Goal: Task Accomplishment & Management: Complete application form

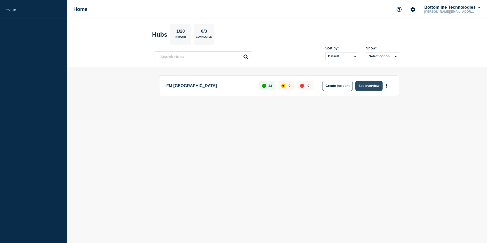
click at [366, 87] on button "See overview" at bounding box center [368, 86] width 27 height 10
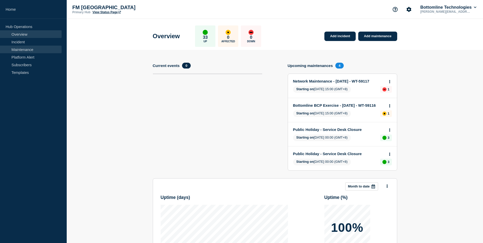
click at [22, 50] on link "Maintenance" at bounding box center [31, 50] width 62 height 8
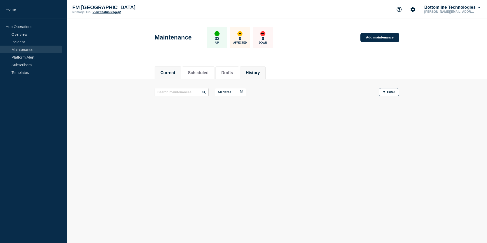
click at [260, 73] on button "History" at bounding box center [253, 73] width 14 height 5
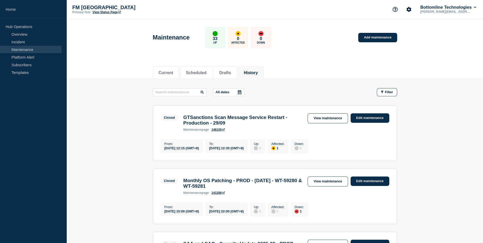
click at [241, 92] on icon at bounding box center [240, 92] width 4 height 4
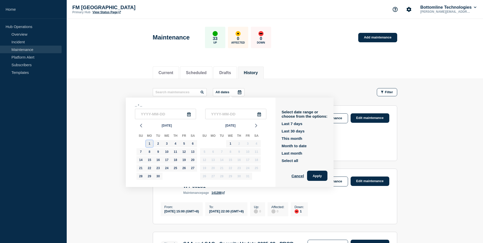
click at [150, 145] on div "1" at bounding box center [149, 143] width 7 height 7
type input "2025-09-01"
click at [159, 176] on div "30" at bounding box center [158, 176] width 7 height 7
type input "2025-09-30"
click at [321, 175] on button "Apply" at bounding box center [317, 176] width 20 height 10
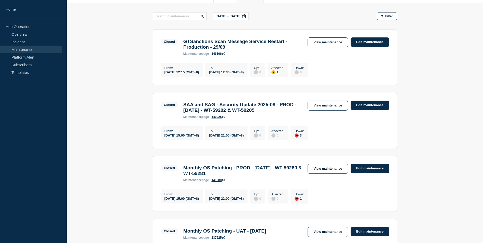
scroll to position [76, 0]
click at [124, 141] on main "Sep, 1 2025 - Sep, 30 2025 Filter Closed 1 Affected GTSanctions Scan Message Se…" at bounding box center [275, 200] width 416 height 394
click at [125, 147] on main "Sep, 1 2025 - Sep, 30 2025 Filter Closed 1 Affected GTSanctions Scan Message Se…" at bounding box center [275, 200] width 416 height 394
click at [140, 136] on main "Sep, 1 2025 - Sep, 30 2025 Filter Closed 1 Affected GTSanctions Scan Message Se…" at bounding box center [275, 200] width 416 height 394
click at [132, 145] on main "Sep, 1 2025 - Sep, 30 2025 Filter Closed 1 Affected GTSanctions Scan Message Se…" at bounding box center [275, 200] width 416 height 394
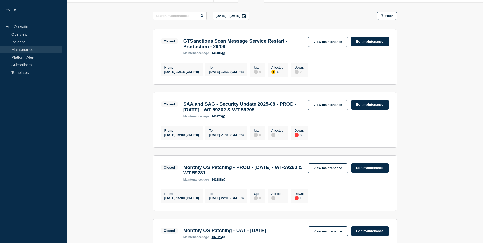
click at [132, 145] on main "Sep, 1 2025 - Sep, 30 2025 Filter Closed 1 Affected GTSanctions Scan Message Se…" at bounding box center [275, 200] width 416 height 394
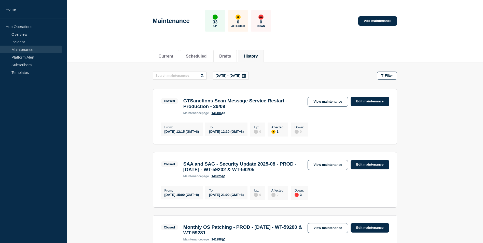
scroll to position [25, 0]
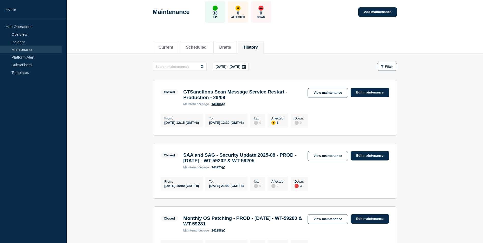
click at [21, 42] on link "Incident" at bounding box center [31, 42] width 62 height 8
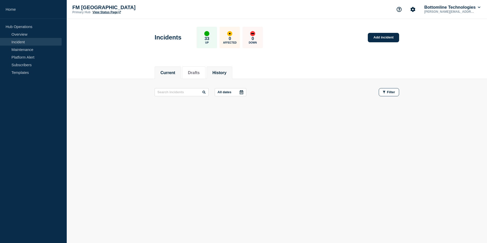
click at [226, 71] on button "History" at bounding box center [219, 73] width 14 height 5
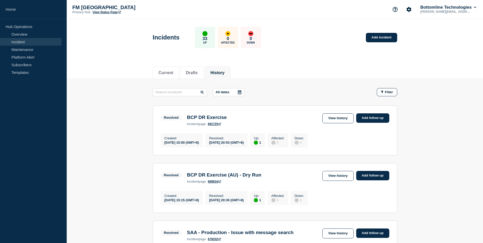
click at [244, 92] on div at bounding box center [239, 92] width 9 height 8
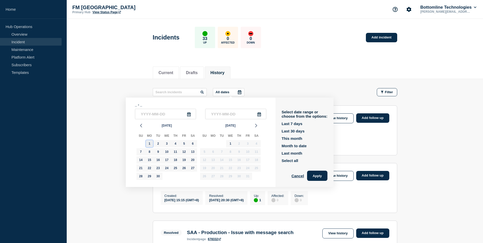
click at [148, 143] on div "1" at bounding box center [149, 143] width 7 height 7
type input "2025-09-01"
click at [158, 175] on div "30" at bounding box center [158, 176] width 7 height 7
type input "2025-09-30"
click at [320, 176] on button "Apply" at bounding box center [317, 176] width 20 height 10
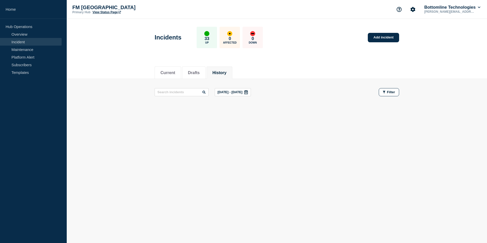
click at [121, 125] on div "Current Drafts History Current Drafts History Sep, 1 2025 - Sep, 30 2025 Filter" at bounding box center [277, 104] width 420 height 87
click at [27, 50] on link "Maintenance" at bounding box center [31, 50] width 62 height 8
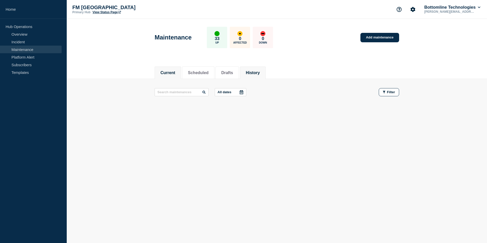
click at [260, 75] on button "History" at bounding box center [253, 73] width 14 height 5
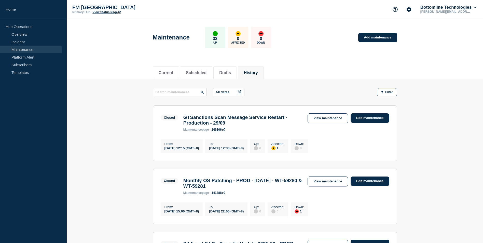
click at [240, 92] on icon at bounding box center [240, 92] width 4 height 4
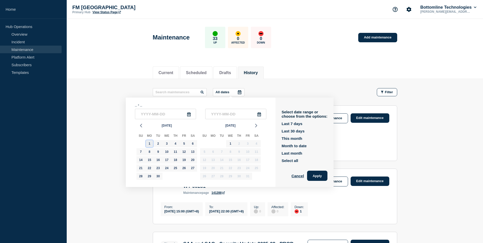
click at [148, 143] on div "1" at bounding box center [149, 143] width 7 height 7
type input "2025-09-01"
click at [158, 178] on div "30" at bounding box center [158, 176] width 7 height 7
type input "2025-09-30"
click at [317, 176] on button "Apply" at bounding box center [317, 176] width 20 height 10
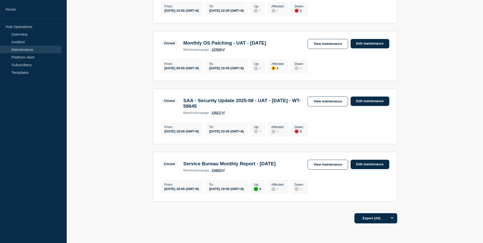
scroll to position [280, 0]
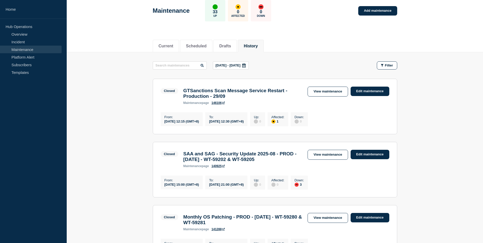
scroll to position [51, 0]
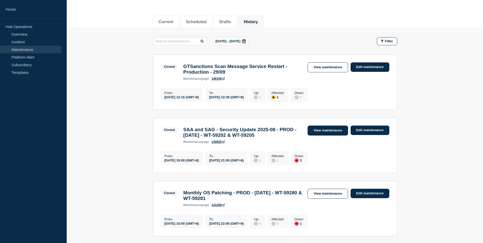
click at [320, 135] on link "View maintenance" at bounding box center [328, 131] width 40 height 10
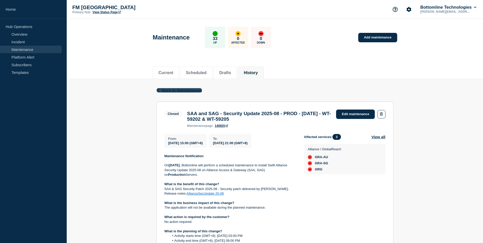
click at [158, 91] on icon "button" at bounding box center [158, 89] width 4 height 3
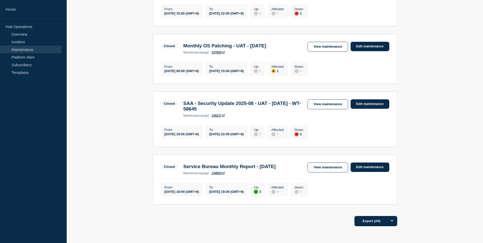
scroll to position [313, 0]
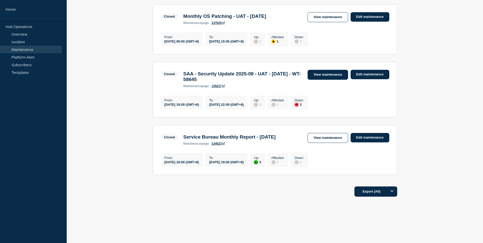
click at [316, 73] on link "View maintenance" at bounding box center [328, 75] width 40 height 10
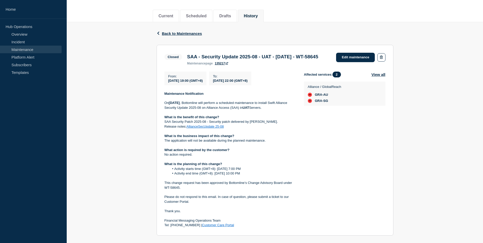
scroll to position [76, 0]
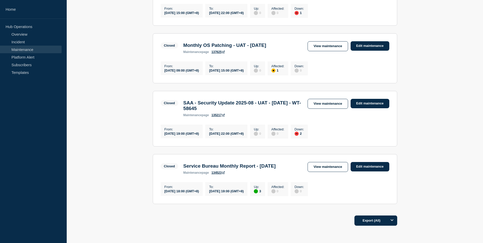
scroll to position [313, 0]
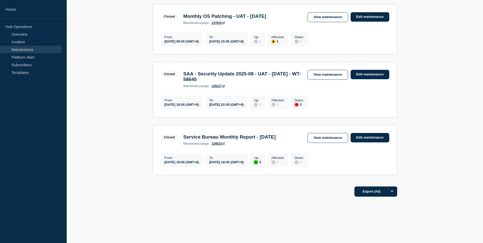
drag, startPoint x: 330, startPoint y: 137, endPoint x: 313, endPoint y: 161, distance: 29.2
click at [330, 137] on link "View maintenance" at bounding box center [328, 138] width 40 height 10
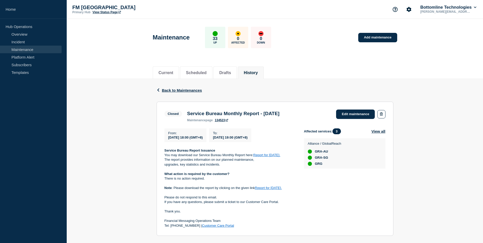
click at [126, 90] on div "Back Back to Maintenances Closed Service Bureau Monthly Report - Aug 2025 From …" at bounding box center [275, 207] width 416 height 256
click at [379, 38] on link "Add maintenance" at bounding box center [377, 37] width 39 height 9
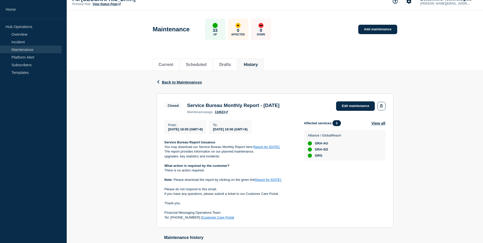
scroll to position [119, 0]
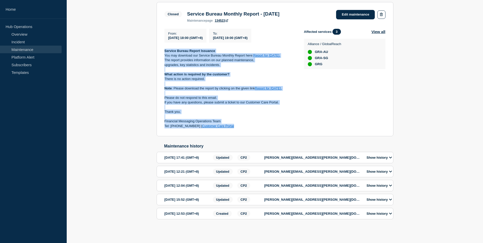
drag, startPoint x: 232, startPoint y: 107, endPoint x: 164, endPoint y: 34, distance: 100.0
click at [164, 34] on section "Closed Service Bureau Monthly Report - Aug 2025 maintenance page 134523 Edit ma…" at bounding box center [275, 69] width 237 height 134
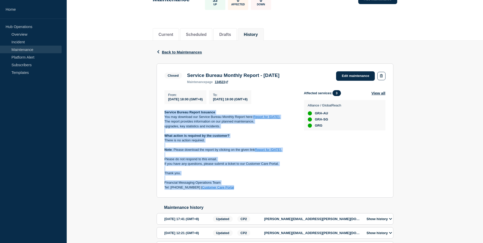
scroll to position [0, 0]
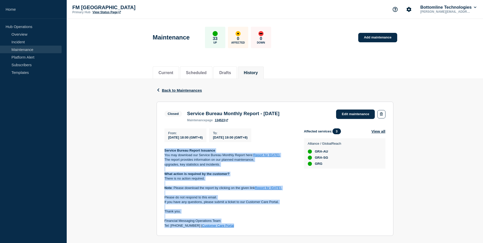
copy div "Service Bureau Report Issuance You may download our Service Bureau Monthly Repo…"
drag, startPoint x: 187, startPoint y: 113, endPoint x: 300, endPoint y: 115, distance: 113.1
click at [282, 115] on div "Service Bureau Monthly Report - Aug 2025 maintenance page 134523" at bounding box center [234, 116] width 98 height 11
copy h3 "Service Bureau Monthly Report - [DATE]"
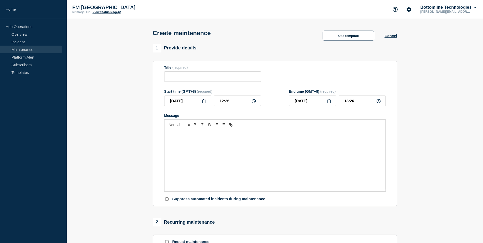
click at [205, 180] on div "Message" at bounding box center [274, 160] width 221 height 61
click at [200, 141] on div "Message" at bounding box center [274, 160] width 221 height 61
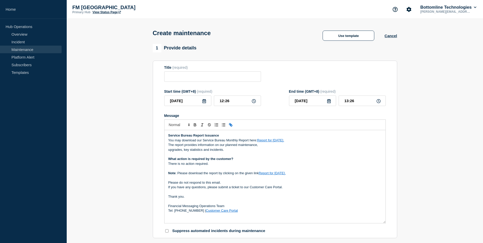
drag, startPoint x: 385, startPoint y: 191, endPoint x: 391, endPoint y: 223, distance: 32.5
click at [391, 223] on section "Title (required) Start time (GMT+8) (required) [DATE] 12:26 End time (GMT+8) (r…" at bounding box center [275, 150] width 244 height 178
click at [436, 184] on section "1 Provide details Title (required) Start time (GMT+8) (required) [DATE] 12:26 E…" at bounding box center [275, 236] width 416 height 385
click at [182, 80] on input "Title" at bounding box center [212, 76] width 97 height 10
paste input "Service Bureau Monthly Report - [DATE]"
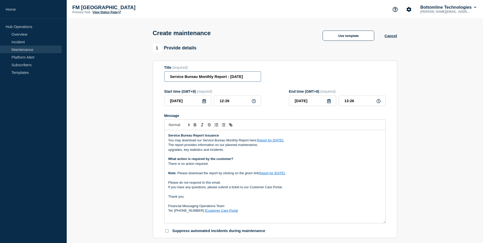
click at [234, 78] on input "Service Bureau Monthly Report - [DATE]" at bounding box center [212, 76] width 97 height 10
type input "Service Bureau Monthly Report - [DATE]"
click at [426, 164] on section "1 Provide details Title (required) Service Bureau Monthly Report - [DATE] Start…" at bounding box center [275, 236] width 416 height 385
click at [276, 142] on link "Report for [DATE]." at bounding box center [270, 140] width 27 height 4
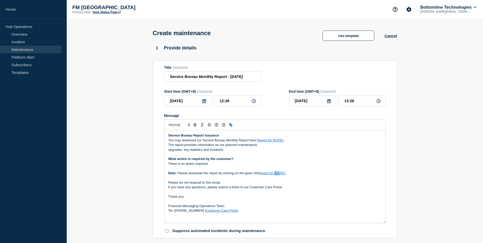
drag, startPoint x: 275, startPoint y: 173, endPoint x: 281, endPoint y: 174, distance: 6.1
click at [281, 174] on link "Report for [DATE]." at bounding box center [272, 173] width 27 height 4
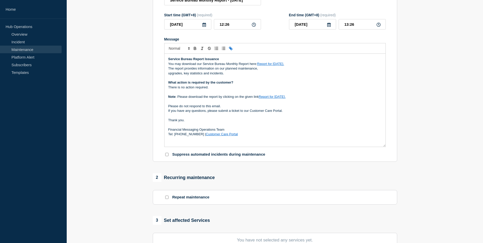
scroll to position [233, 0]
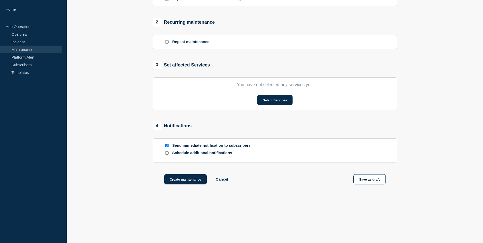
click at [167, 145] on input "Send immediate notification to subscribers" at bounding box center [166, 145] width 3 height 3
checkbox input "false"
click at [265, 102] on button "Select Services" at bounding box center [274, 100] width 35 height 10
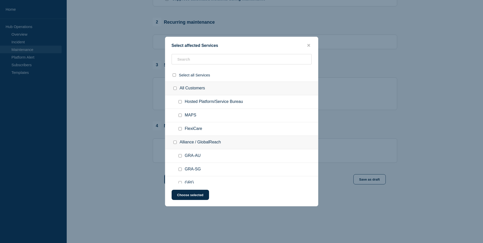
click at [176, 143] on input "Alliance / GlobalReach checkbox" at bounding box center [174, 142] width 3 height 3
checkbox input "true"
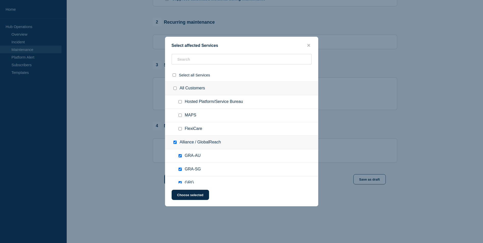
scroll to position [25, 0]
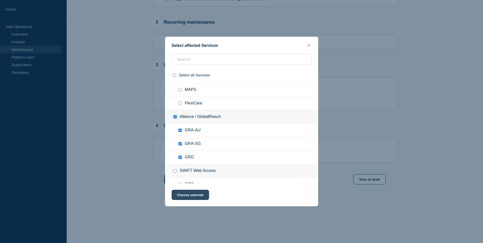
click at [186, 196] on button "Choose selected" at bounding box center [190, 195] width 37 height 10
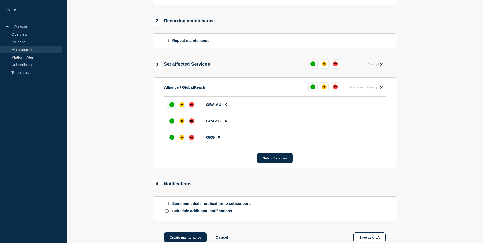
click at [172, 105] on div "up" at bounding box center [171, 104] width 5 height 5
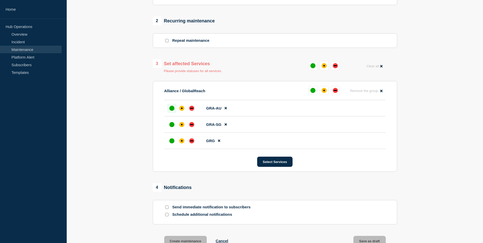
click at [173, 120] on li "GRA-SG" at bounding box center [275, 124] width 222 height 16
click at [172, 124] on div "up" at bounding box center [171, 124] width 5 height 5
click at [171, 143] on div "up" at bounding box center [171, 140] width 5 height 5
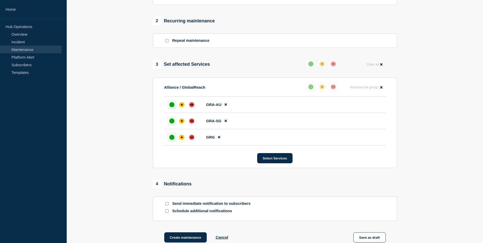
click at [139, 133] on section "1 Provide details Title (required) Service Bureau Monthly Report - [DATE] Start…" at bounding box center [275, 33] width 416 height 445
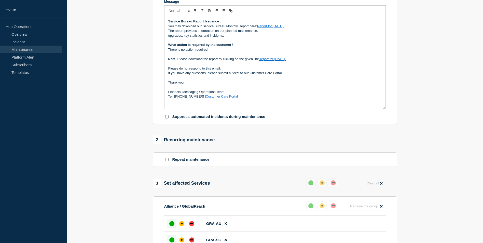
scroll to position [0, 0]
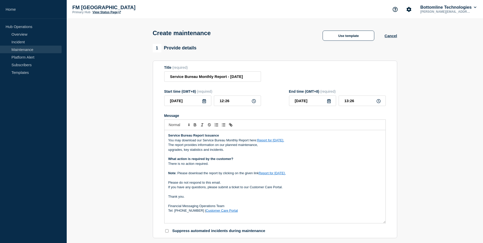
click at [271, 142] on link "Report for [DATE]." at bounding box center [270, 140] width 27 height 4
click at [290, 149] on link at bounding box center [284, 149] width 12 height 4
type input "[URL][DOMAIN_NAME]"
paste input "[URL][DOMAIN_NAME]"
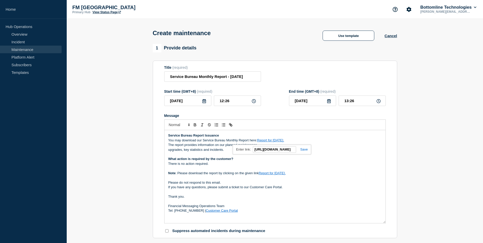
type input "[URL][DOMAIN_NAME]"
click at [303, 149] on link at bounding box center [302, 149] width 12 height 4
click at [278, 175] on link "Report for [DATE]." at bounding box center [272, 173] width 27 height 4
click at [292, 184] on link at bounding box center [286, 182] width 12 height 4
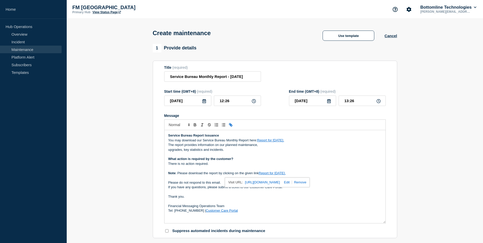
type input "[URL][DOMAIN_NAME]"
paste input "[URL][DOMAIN_NAME]"
type input "[URL][DOMAIN_NAME]"
click at [312, 184] on link at bounding box center [308, 182] width 12 height 4
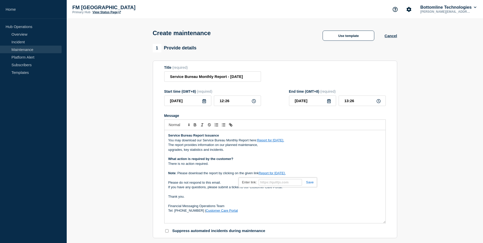
scroll to position [0, 0]
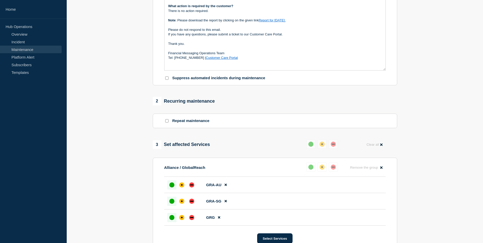
scroll to position [292, 0]
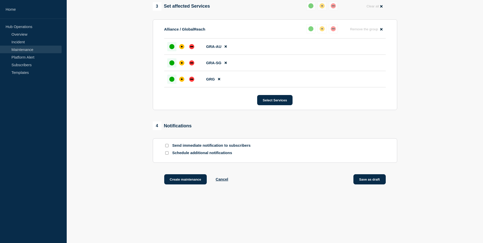
click at [371, 179] on button "Save as draft" at bounding box center [369, 179] width 32 height 10
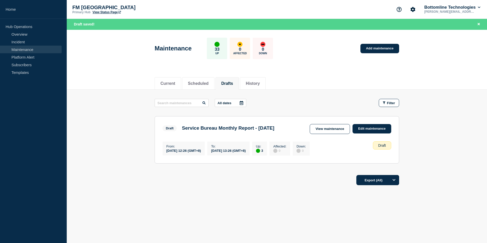
click at [118, 140] on main "All dates Filter Draft 3 Up Service Bureau Monthly Report - [DATE] From [DATE] …" at bounding box center [277, 130] width 420 height 81
click at [236, 223] on div "Current Scheduled Drafts History Current Scheduled Drafts History All dates Fil…" at bounding box center [277, 148] width 420 height 152
click at [286, 206] on div "Current Scheduled Drafts History Current Scheduled Drafts History All dates Fil…" at bounding box center [277, 148] width 420 height 152
click at [245, 204] on div "Current Scheduled Drafts History Current Scheduled Drafts History All dates Fil…" at bounding box center [277, 148] width 420 height 152
click at [234, 210] on div "Current Scheduled Drafts History Current Scheduled Drafts History All dates Fil…" at bounding box center [277, 148] width 420 height 152
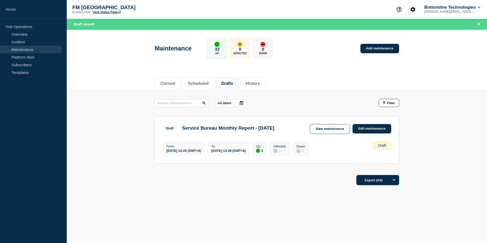
click at [277, 215] on div "Current Scheduled Drafts History Current Scheduled Drafts History All dates Fil…" at bounding box center [277, 148] width 420 height 152
click at [219, 182] on div "Export (All)" at bounding box center [277, 178] width 244 height 15
click at [321, 130] on link "View maintenance" at bounding box center [330, 129] width 40 height 10
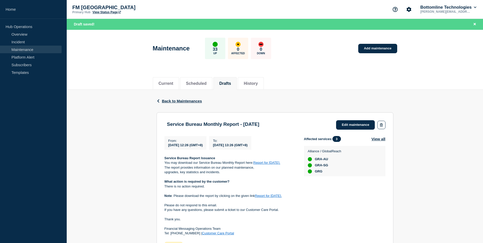
click at [103, 59] on header "Maintenance 33 Up 0 Affected 0 Down Add maintenance" at bounding box center [275, 51] width 416 height 43
click at [119, 170] on div "Back Back to Maintenances Service Bureau Monthly Report - [DATE] From [DATE] 12…" at bounding box center [275, 195] width 416 height 211
click at [136, 167] on div "Back Back to Maintenances Service Bureau Monthly Report - [DATE] From [DATE] 12…" at bounding box center [275, 195] width 416 height 211
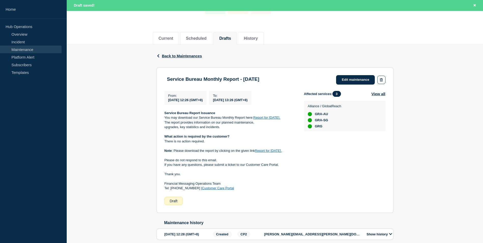
scroll to position [71, 0]
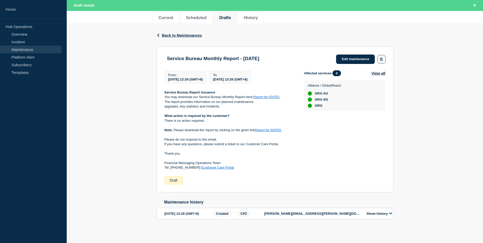
click at [127, 84] on div "Back Back to Maintenances Service Bureau Monthly Report - [DATE] From [DATE] 12…" at bounding box center [275, 129] width 416 height 211
click at [122, 141] on div "Back Back to Maintenances Service Bureau Monthly Report - [DATE] From [DATE] 12…" at bounding box center [275, 129] width 416 height 211
